Goal: Task Accomplishment & Management: Manage account settings

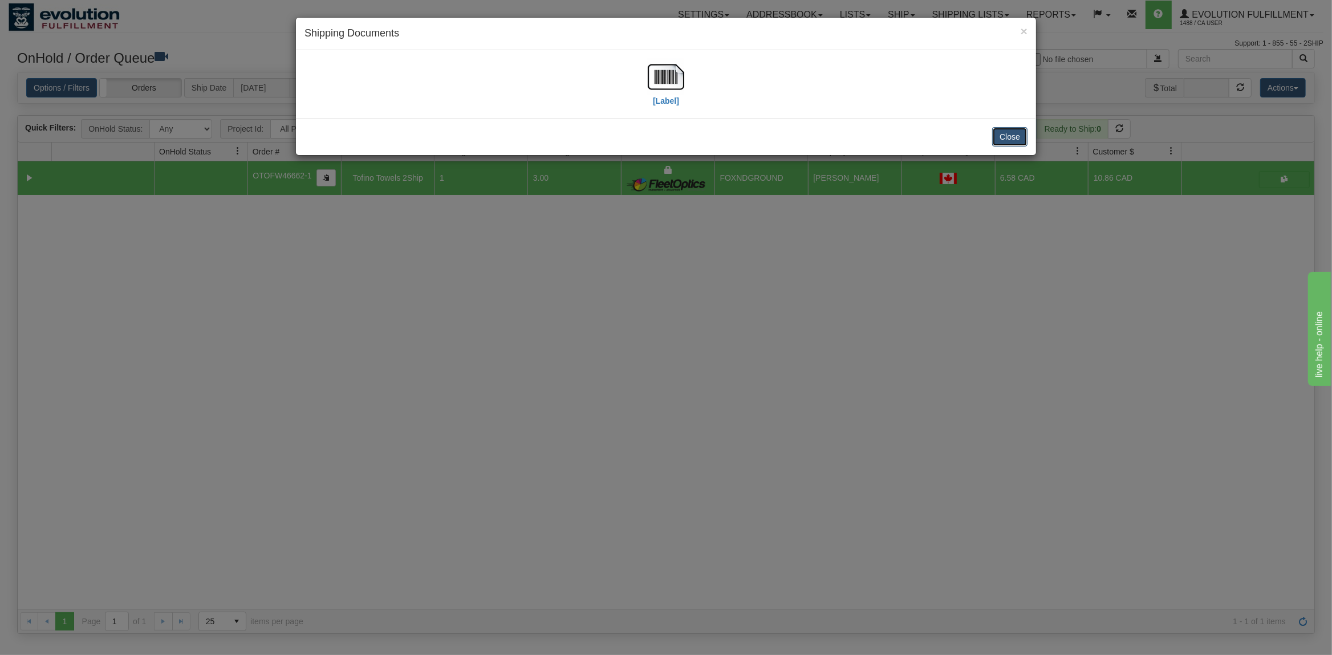
scroll to position [0, 5]
drag, startPoint x: 1021, startPoint y: 133, endPoint x: 963, endPoint y: 137, distance: 57.8
click at [1019, 133] on button "Close" at bounding box center [1010, 136] width 35 height 19
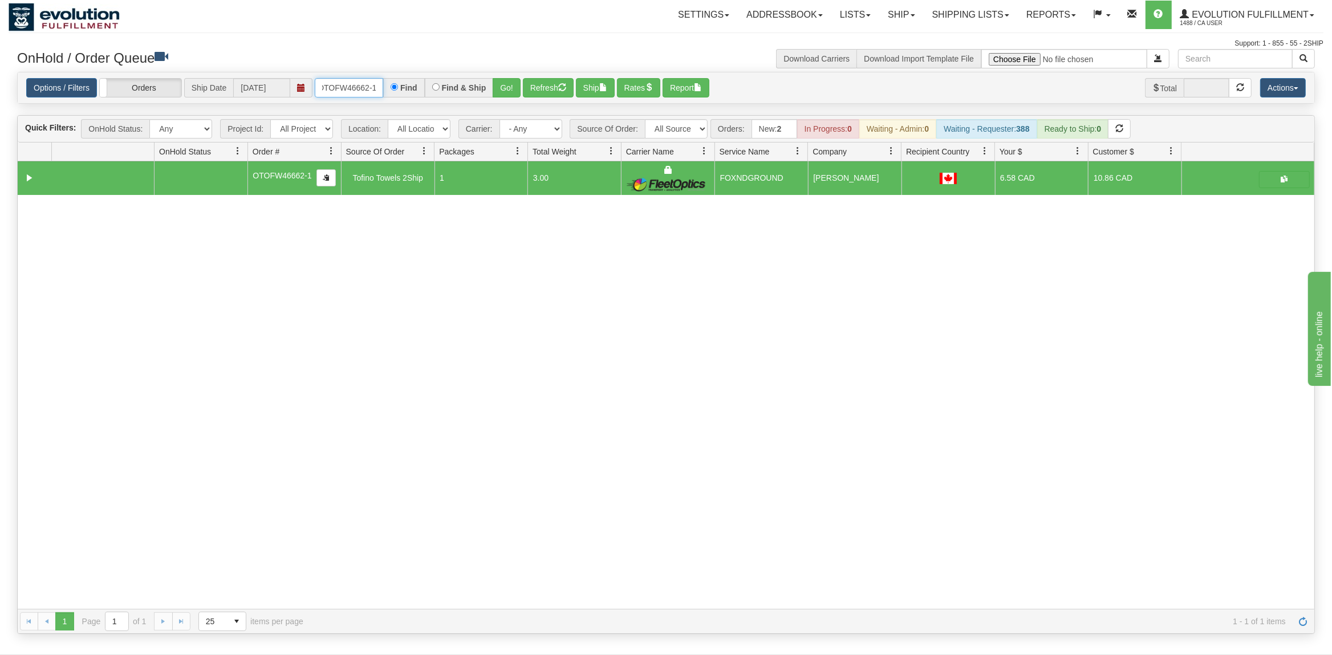
click at [330, 91] on input "OTOFW46662-1" at bounding box center [349, 87] width 68 height 19
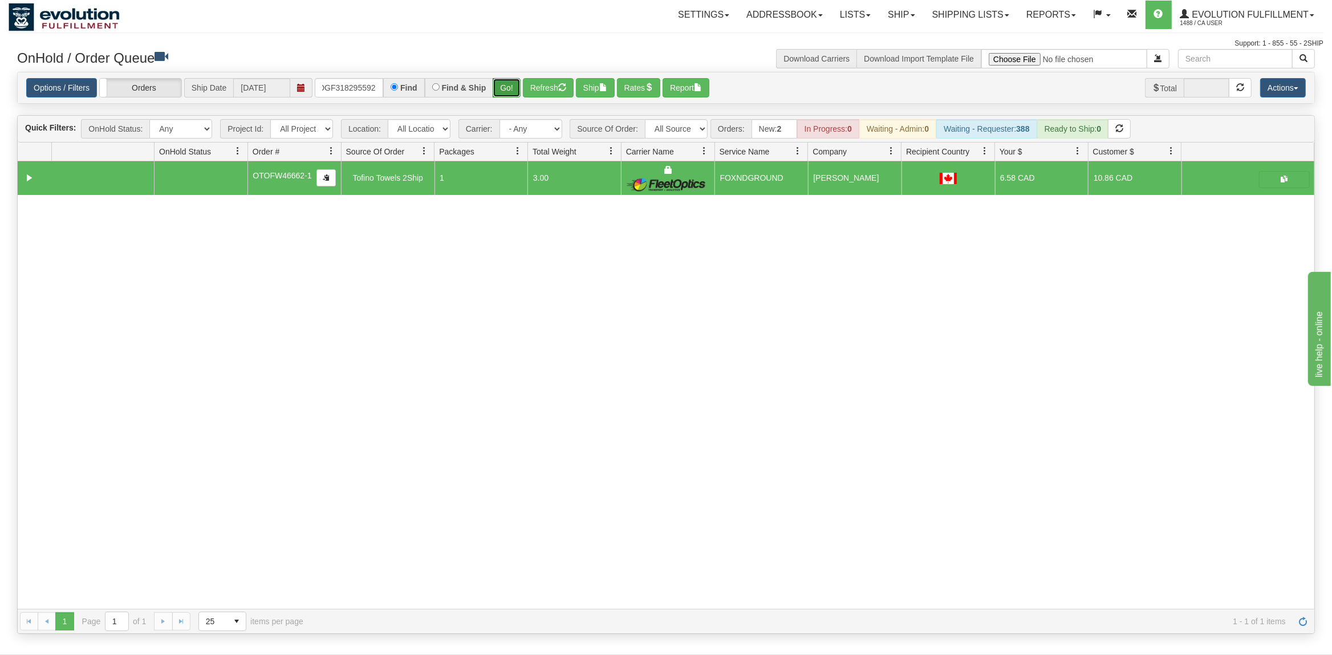
click at [521, 89] on button "Go!" at bounding box center [507, 87] width 28 height 19
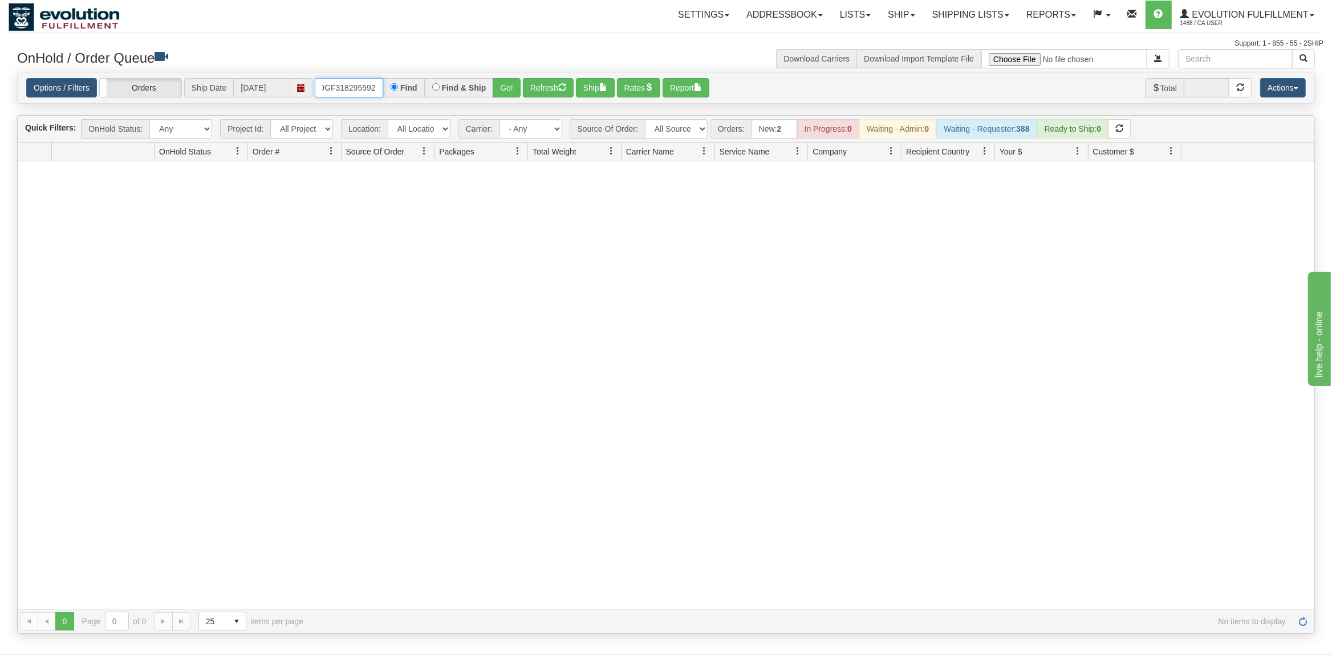
click at [366, 87] on input "OGF318295592-1" at bounding box center [349, 87] width 68 height 19
type input "OGF318295592"
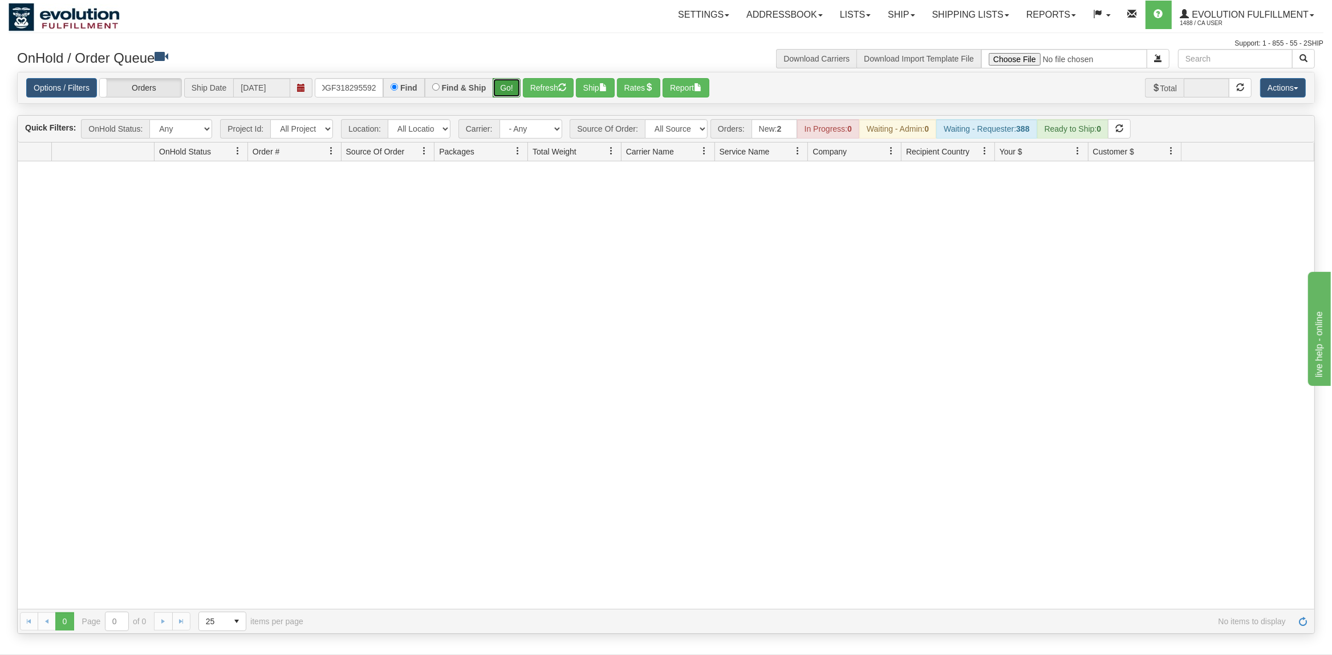
click at [510, 80] on button "Go!" at bounding box center [507, 87] width 28 height 19
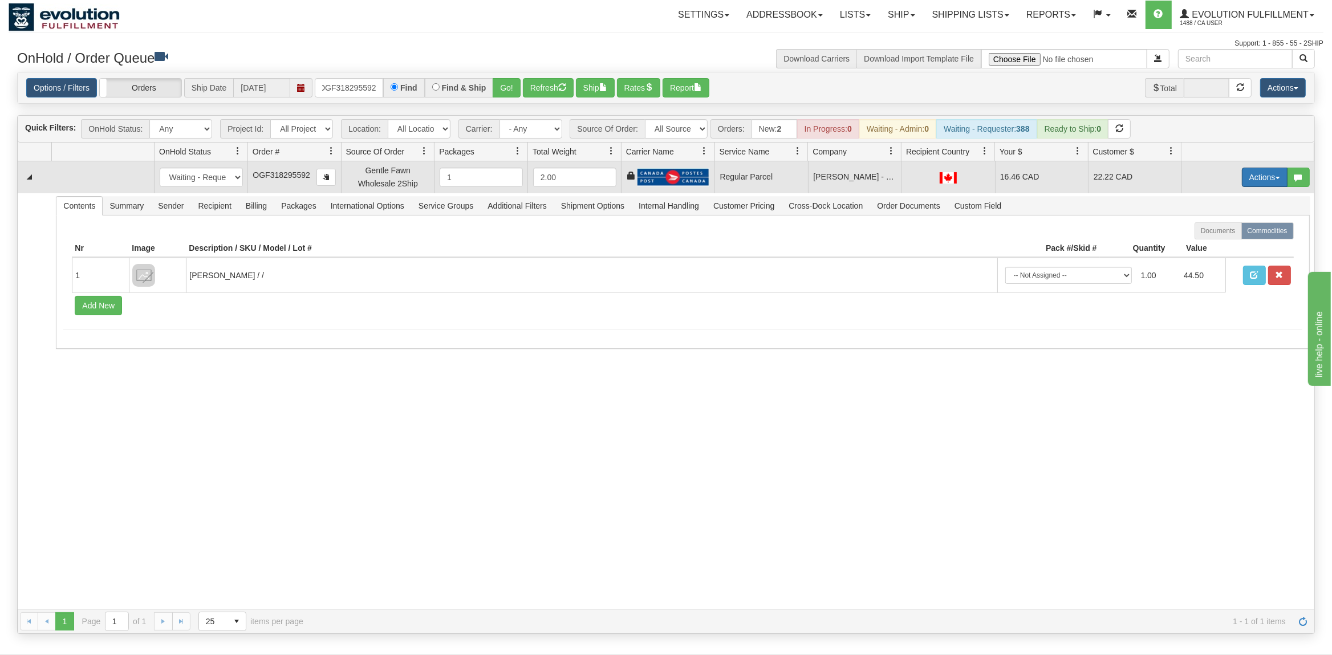
click at [1257, 179] on button "Actions" at bounding box center [1265, 177] width 46 height 19
click at [1224, 228] on span "Rate All Services" at bounding box center [1242, 228] width 68 height 9
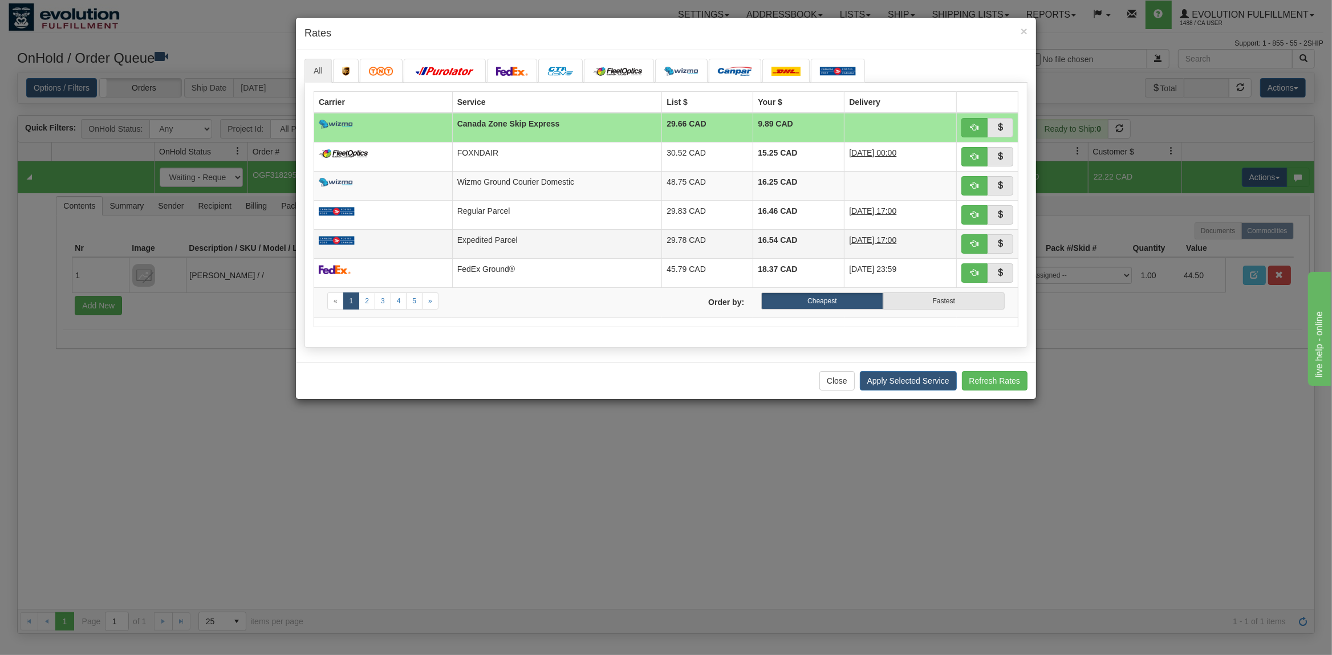
click at [513, 253] on td "Expedited Parcel" at bounding box center [557, 243] width 210 height 29
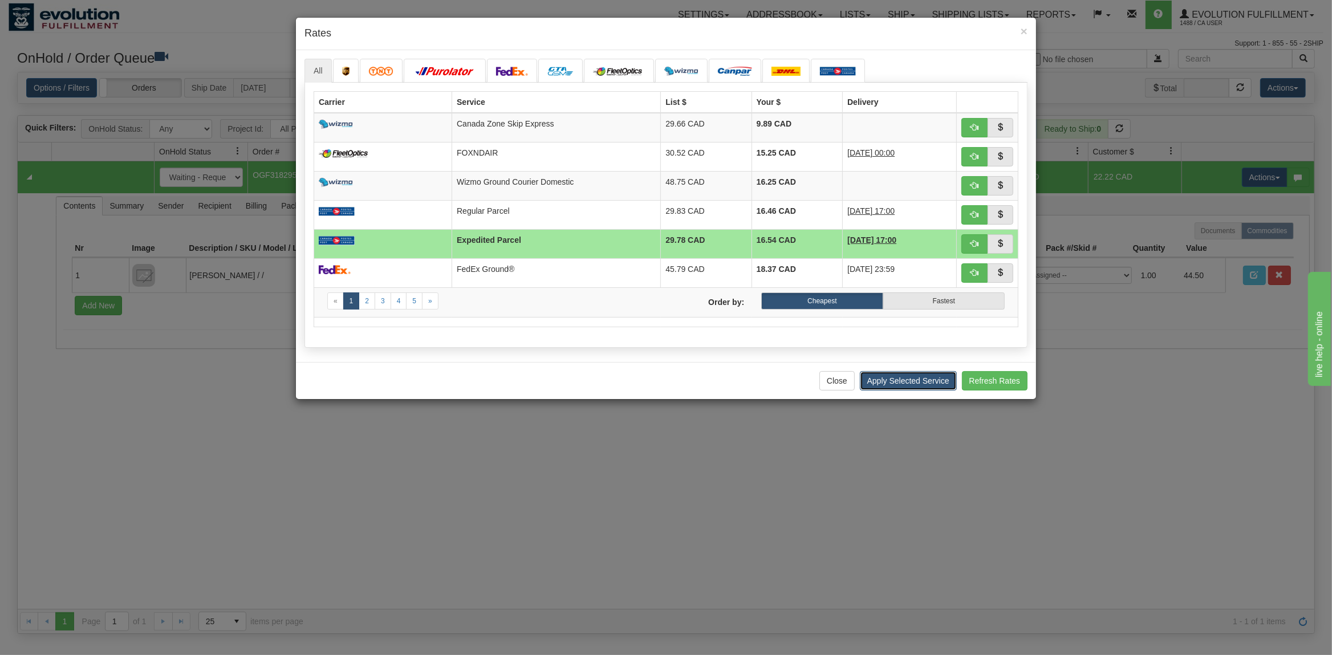
click at [904, 384] on button "Apply Selected Service" at bounding box center [908, 380] width 97 height 19
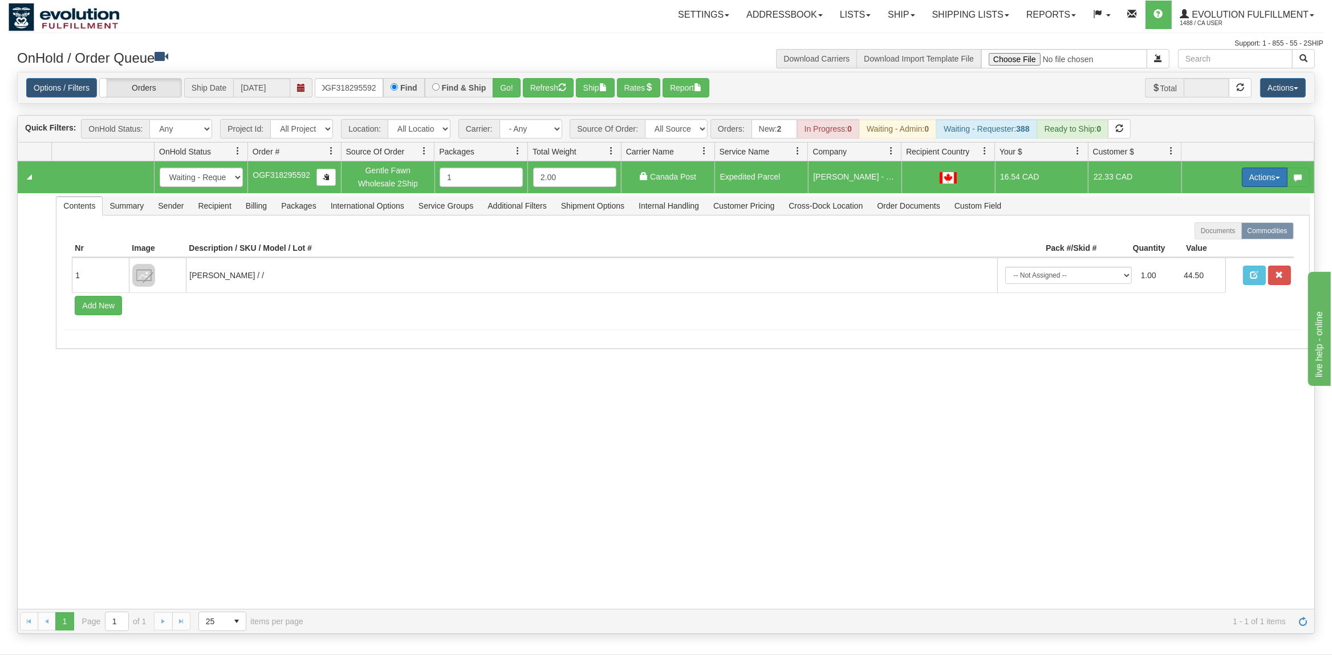
click at [1266, 179] on button "Actions" at bounding box center [1265, 177] width 46 height 19
click at [1221, 242] on span "Ship" at bounding box center [1220, 243] width 24 height 9
click at [179, 207] on span "Sender" at bounding box center [170, 206] width 39 height 18
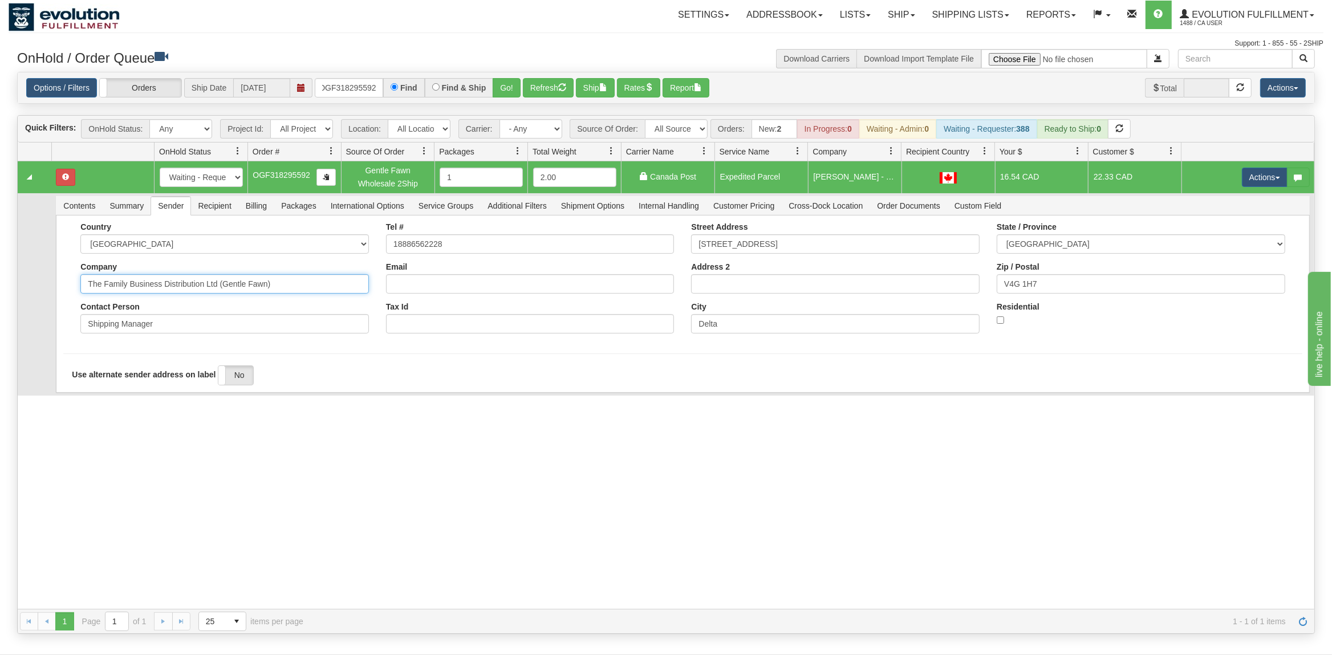
drag, startPoint x: 286, startPoint y: 286, endPoint x: 248, endPoint y: 297, distance: 39.3
click at [237, 299] on div "Country [GEOGRAPHIC_DATA] [GEOGRAPHIC_DATA] [GEOGRAPHIC_DATA] [GEOGRAPHIC_DATA]…" at bounding box center [225, 282] width 306 height 120
drag, startPoint x: 283, startPoint y: 288, endPoint x: 163, endPoint y: 307, distance: 121.3
click at [163, 294] on input "The Family Business Distribution Ltd (Gentle Fawn)" at bounding box center [224, 283] width 289 height 19
type input "The Family Business"
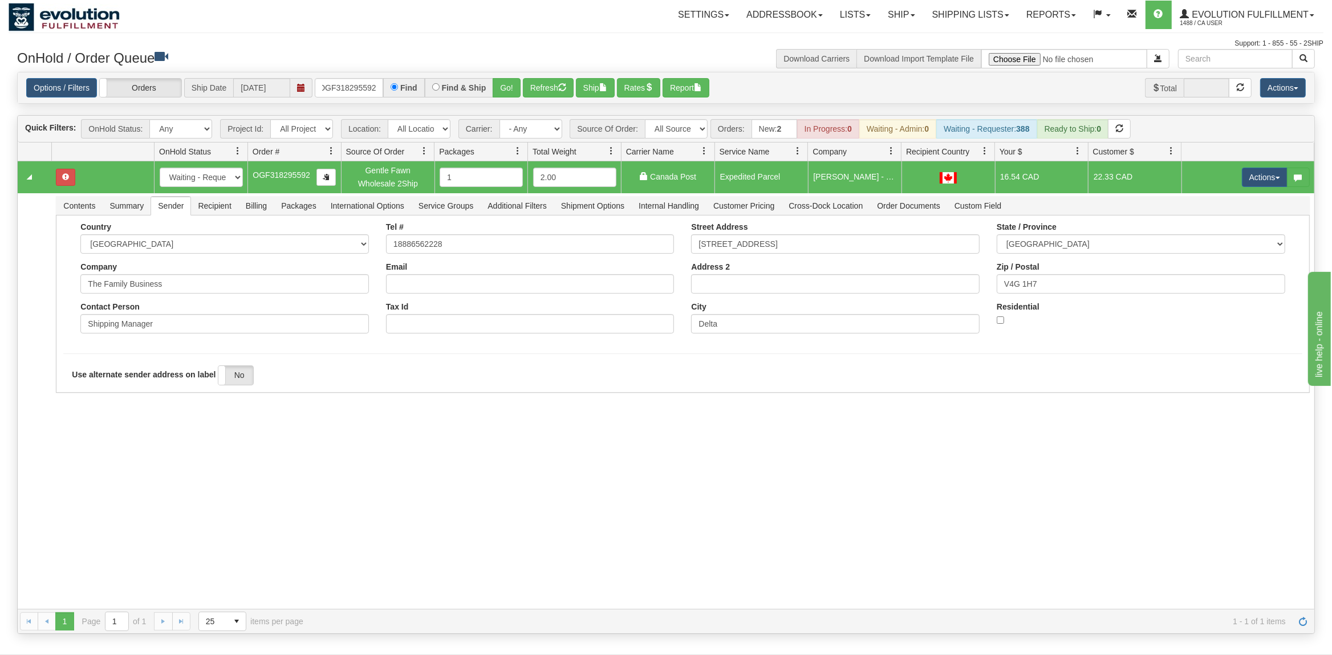
click at [94, 436] on div "31501478 EVOLUTION V3 90779942 90779943 New In Progress Waiting - Admin Waiting…" at bounding box center [666, 385] width 1297 height 448
click at [83, 386] on div "Use alternate sender address on label Yes No" at bounding box center [682, 376] width 1239 height 20
click at [83, 390] on button "Save" at bounding box center [79, 395] width 33 height 19
click at [1271, 175] on button "Actions" at bounding box center [1265, 177] width 46 height 19
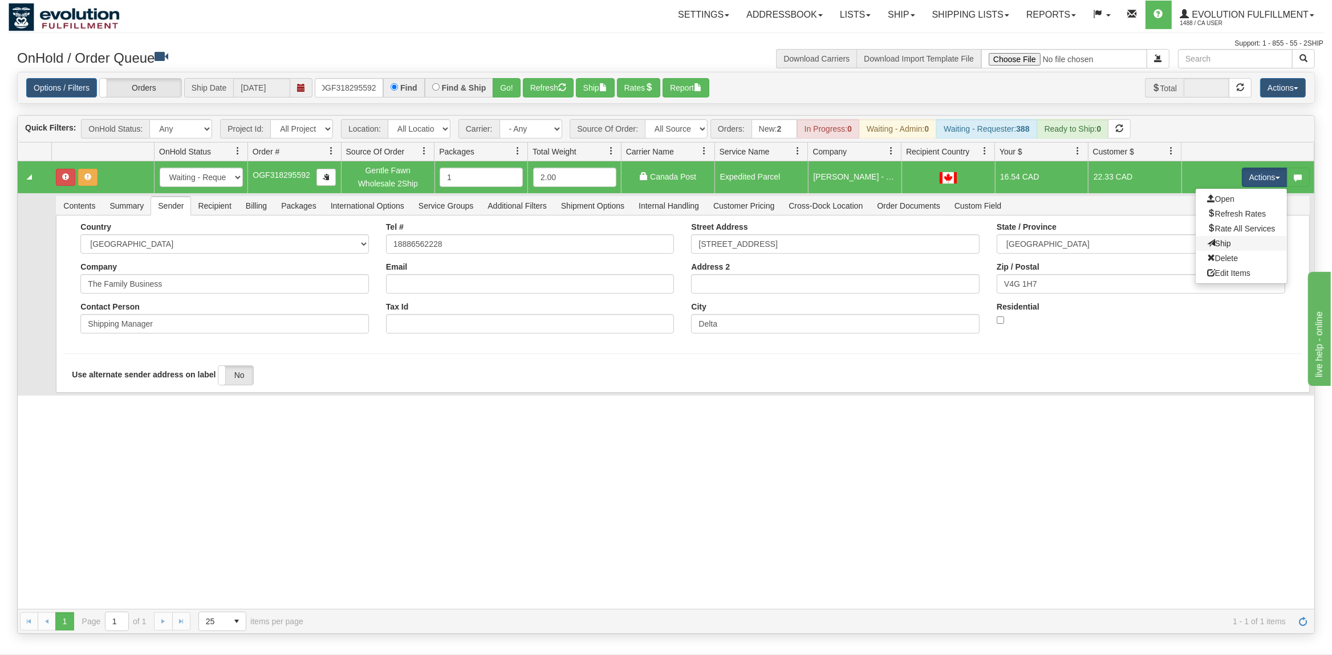
click at [1215, 239] on link "Ship" at bounding box center [1241, 243] width 91 height 15
click at [222, 207] on span "Recipient" at bounding box center [214, 206] width 47 height 18
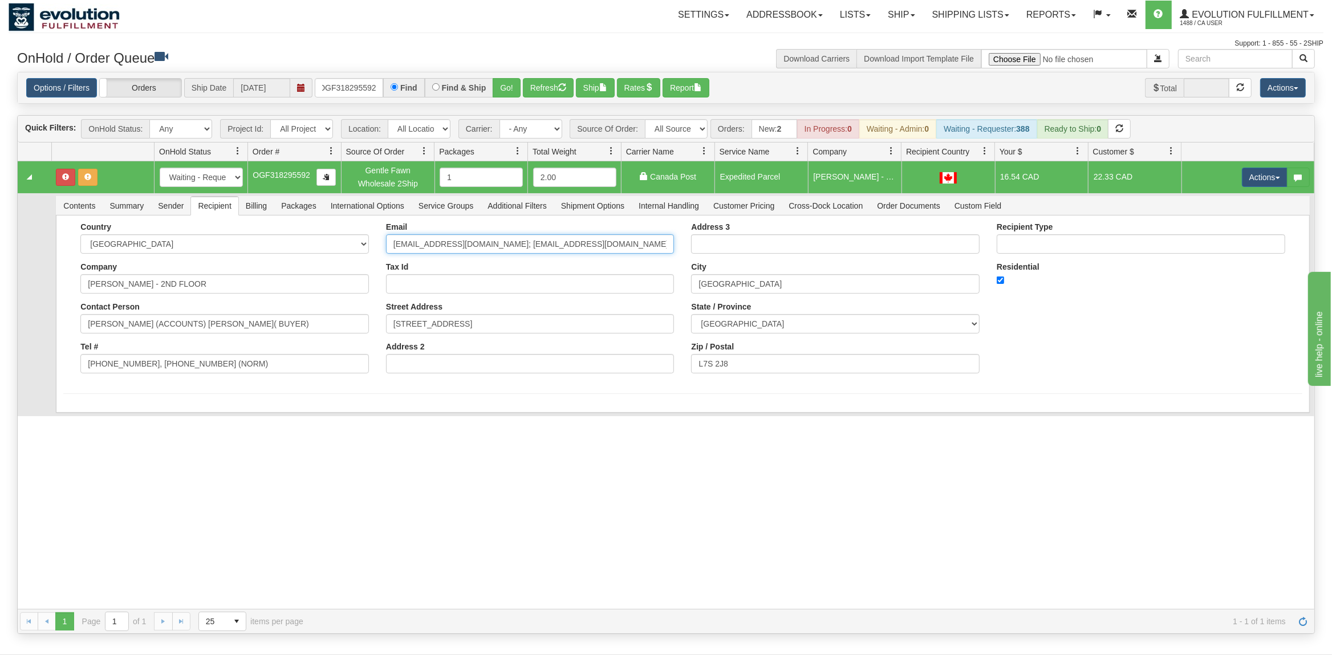
drag, startPoint x: 493, startPoint y: 245, endPoint x: 731, endPoint y: 250, distance: 237.9
click at [731, 250] on div "Country [GEOGRAPHIC_DATA] [GEOGRAPHIC_DATA] [GEOGRAPHIC_DATA] [GEOGRAPHIC_DATA]…" at bounding box center [682, 302] width 1239 height 160
drag, startPoint x: 493, startPoint y: 245, endPoint x: 739, endPoint y: 247, distance: 246.4
click at [675, 247] on input "[EMAIL_ADDRESS][DOMAIN_NAME]; [EMAIL_ADDRESS][DOMAIN_NAME]; [EMAIL_ADDRESS][DOM…" at bounding box center [530, 243] width 289 height 19
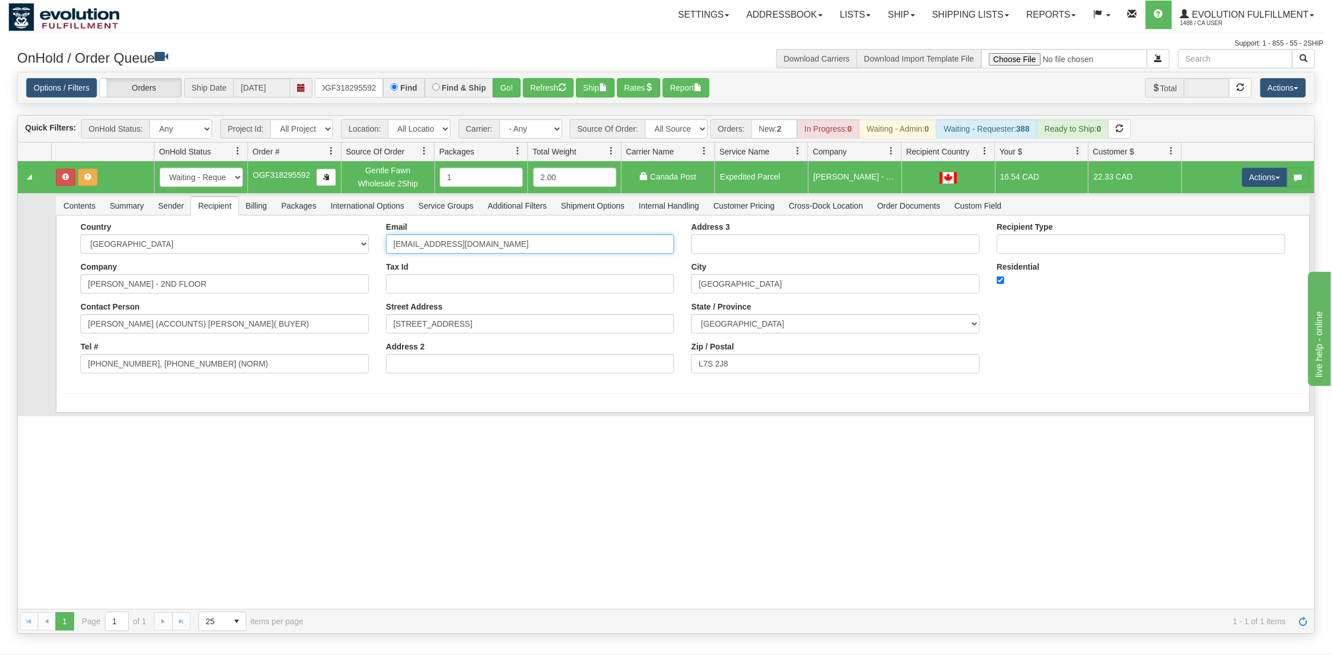
scroll to position [0, 0]
type input "[EMAIL_ADDRESS][DOMAIN_NAME]"
drag, startPoint x: 245, startPoint y: 364, endPoint x: 137, endPoint y: 385, distance: 110.4
click at [137, 374] on input "[PHONE_NUMBER], [PHONE_NUMBER] (NORM)" at bounding box center [224, 363] width 289 height 19
type input "[PHONE_NUMBER]"
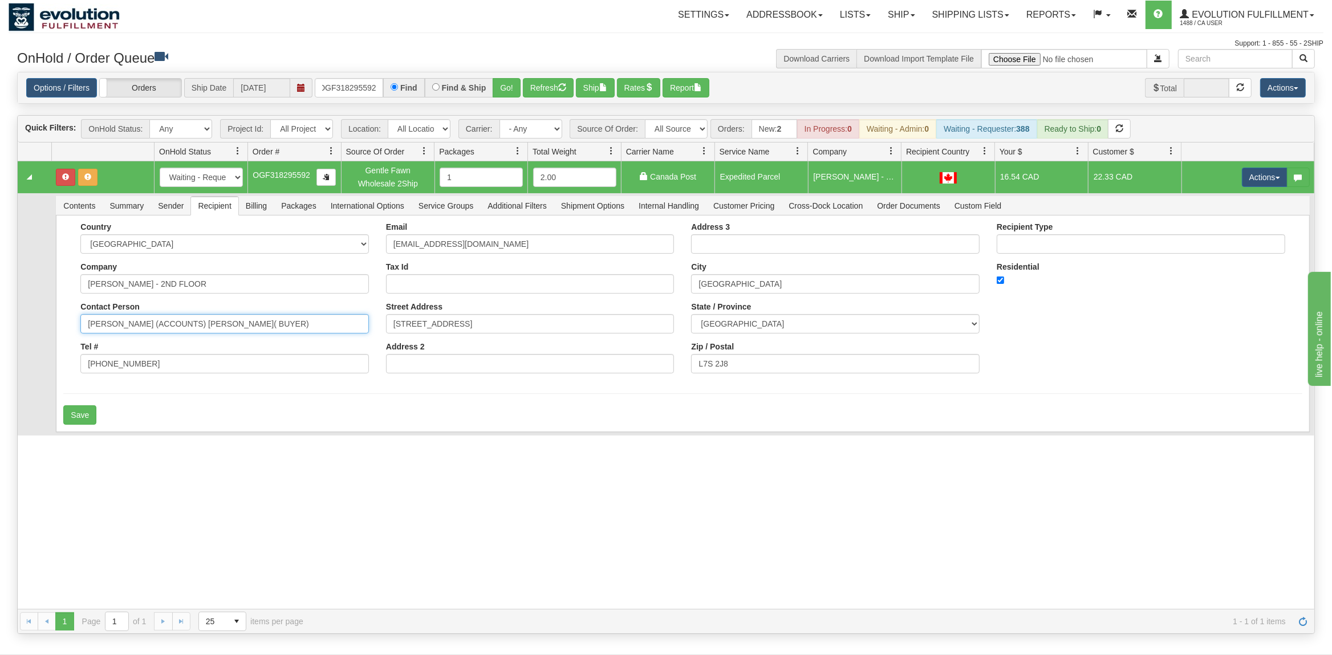
drag, startPoint x: 297, startPoint y: 331, endPoint x: 143, endPoint y: 361, distance: 156.3
click at [143, 334] on input "[PERSON_NAME] (ACCOUNTS) [PERSON_NAME]( BUYER)" at bounding box center [224, 323] width 289 height 19
type input "[PERSON_NAME]"
click at [82, 414] on button "Save" at bounding box center [79, 415] width 33 height 19
click at [1258, 173] on button "Actions" at bounding box center [1265, 177] width 46 height 19
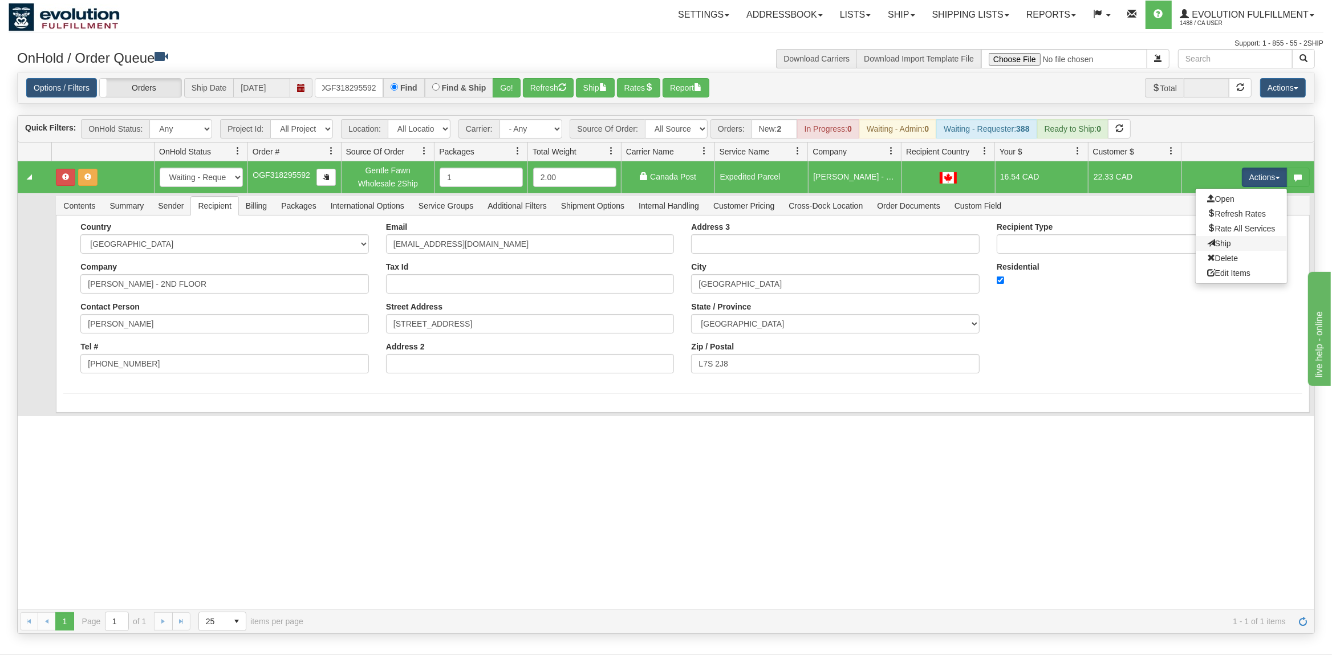
click at [1214, 240] on link "Ship" at bounding box center [1241, 243] width 91 height 15
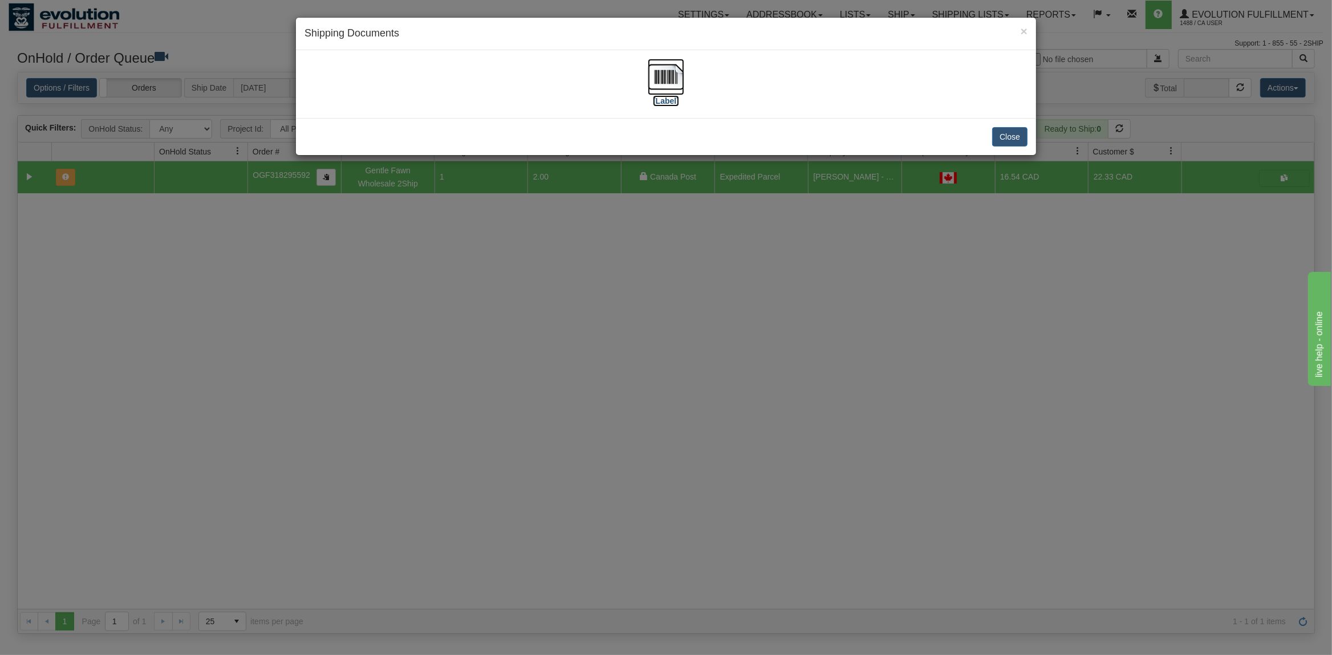
click at [659, 79] on img at bounding box center [666, 77] width 37 height 37
